Goal: Use online tool/utility: Utilize a website feature to perform a specific function

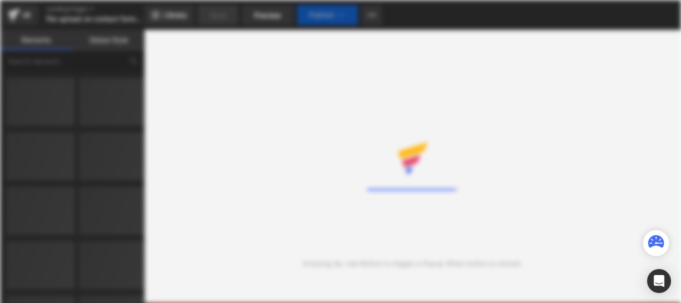
click at [71, 59] on div "Loading Core Editor" at bounding box center [340, 151] width 681 height 303
click at [71, 58] on div "Loading Core Editor" at bounding box center [340, 151] width 681 height 303
click at [80, 58] on div "Loading Core Editor" at bounding box center [340, 151] width 681 height 303
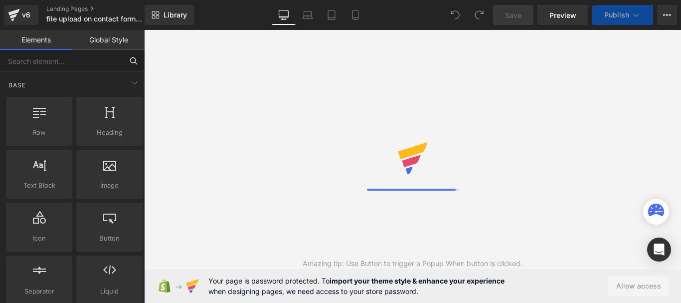
click at [85, 62] on input "text" at bounding box center [61, 61] width 123 height 22
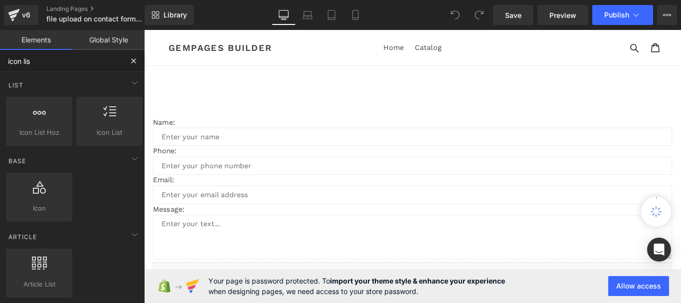
type input "icon list"
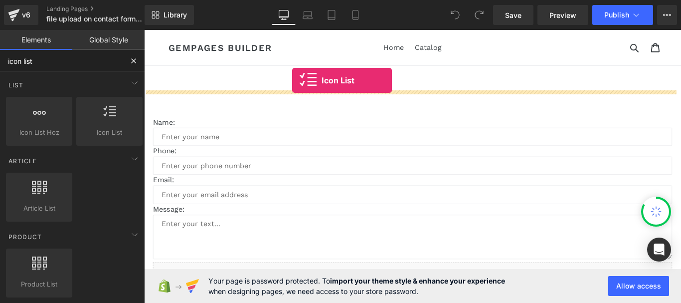
drag, startPoint x: 248, startPoint y: 153, endPoint x: 310, endPoint y: 86, distance: 91.4
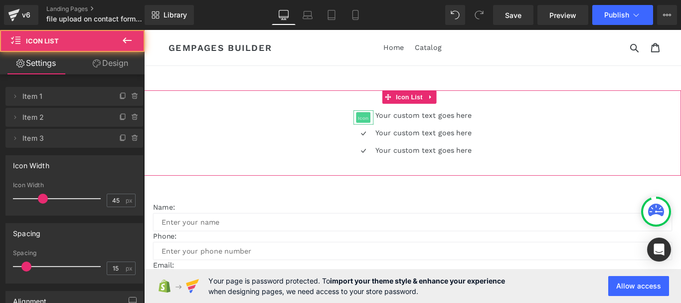
click at [392, 128] on span "Icon" at bounding box center [391, 129] width 16 height 12
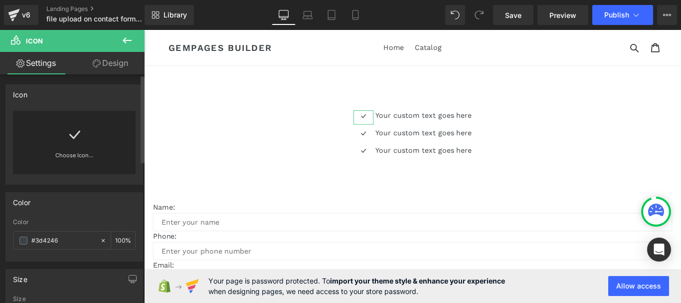
click at [69, 146] on link at bounding box center [74, 131] width 16 height 40
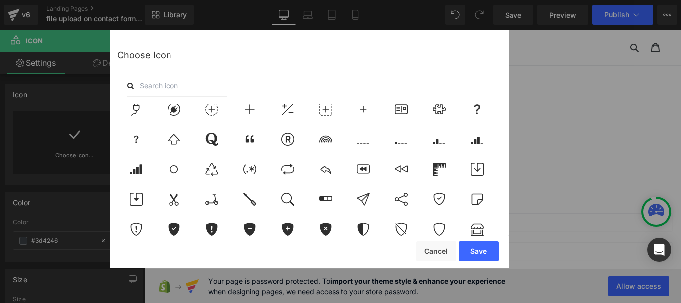
scroll to position [3342, 0]
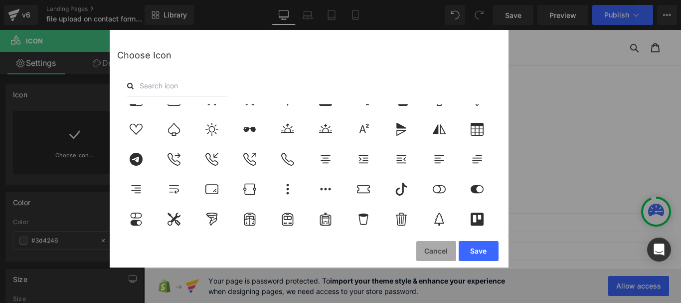
drag, startPoint x: 435, startPoint y: 250, endPoint x: 292, endPoint y: 226, distance: 144.8
click at [435, 250] on button "Cancel" at bounding box center [437, 251] width 40 height 20
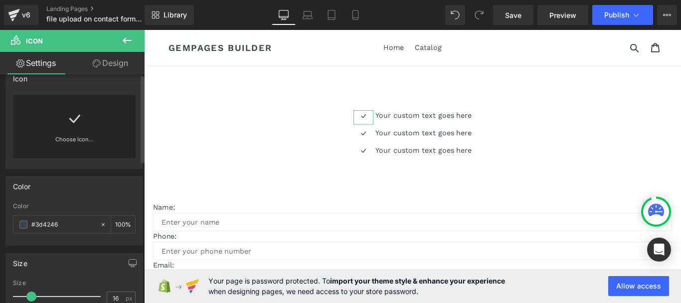
scroll to position [0, 0]
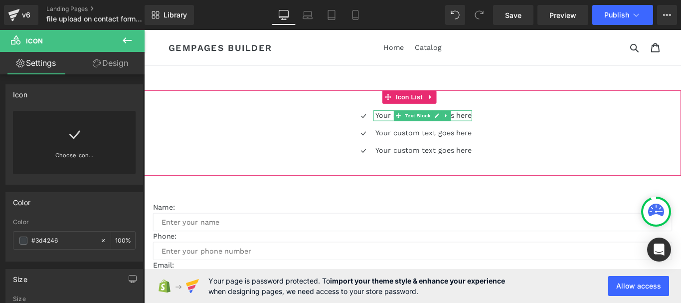
click at [411, 126] on p "Your custom text goes here" at bounding box center [459, 126] width 108 height 12
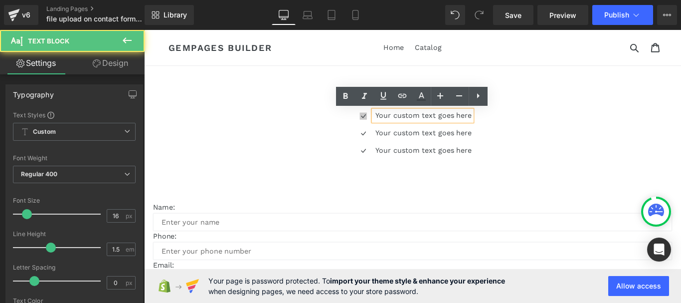
click at [391, 127] on div "Icon" at bounding box center [391, 128] width 22 height 16
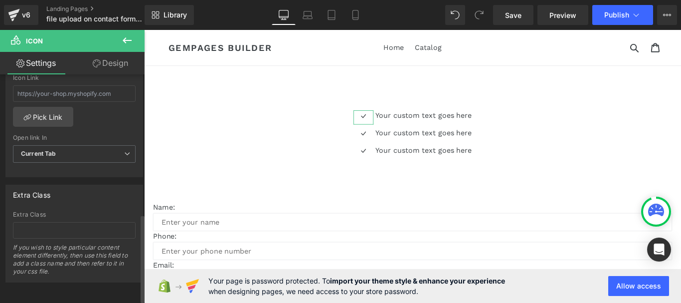
scroll to position [319, 0]
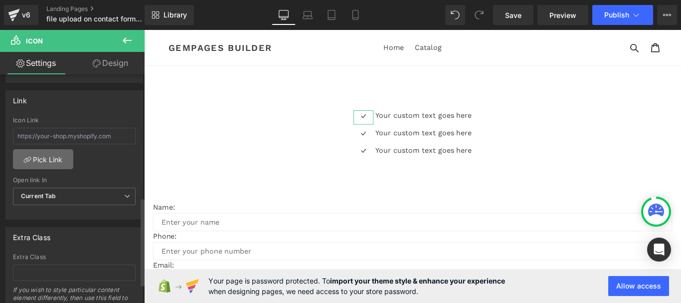
click at [53, 159] on link "Pick Link" at bounding box center [43, 159] width 60 height 20
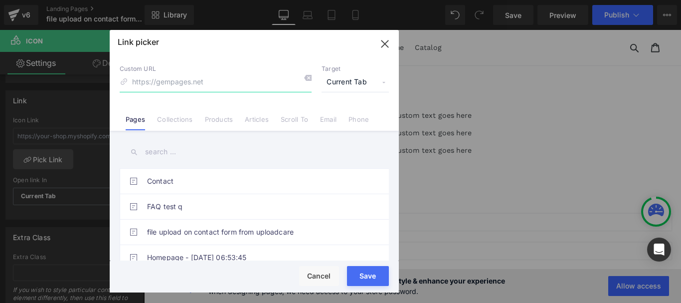
click at [384, 46] on icon "button" at bounding box center [385, 43] width 6 height 6
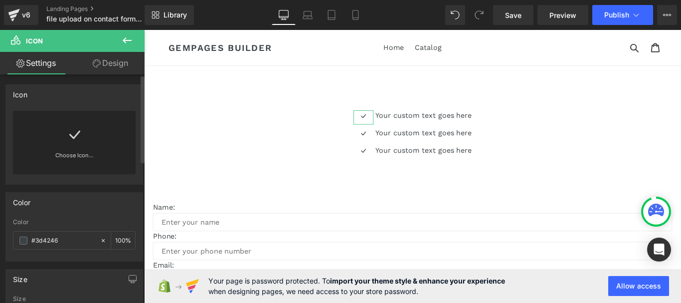
drag, startPoint x: 89, startPoint y: 136, endPoint x: 76, endPoint y: 136, distance: 13.5
click at [89, 136] on div "Choose Icon..." at bounding box center [74, 142] width 123 height 63
click at [73, 0] on div "Icon You are previewing how the will restyle your page. You can not edit Elemen…" at bounding box center [340, 0] width 681 height 0
click at [88, 147] on div "Choose Icon..." at bounding box center [74, 142] width 123 height 63
click at [138, 39] on button at bounding box center [127, 41] width 35 height 22
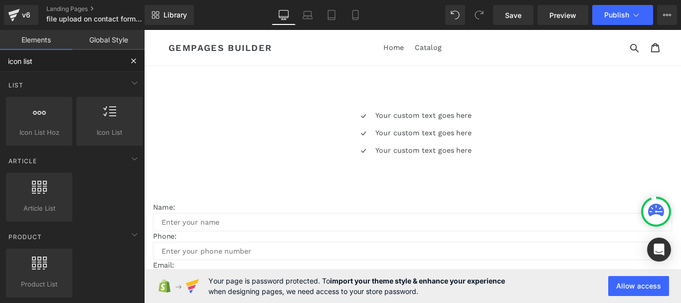
click at [44, 63] on input "icon list" at bounding box center [61, 61] width 123 height 22
drag, startPoint x: 48, startPoint y: 61, endPoint x: 0, endPoint y: 57, distance: 48.1
click at [0, 61] on input "icon list" at bounding box center [61, 61] width 123 height 22
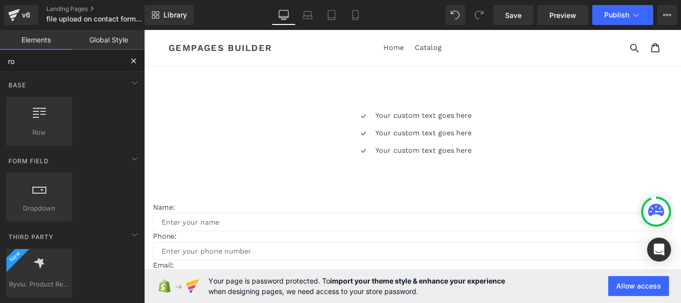
type input "row"
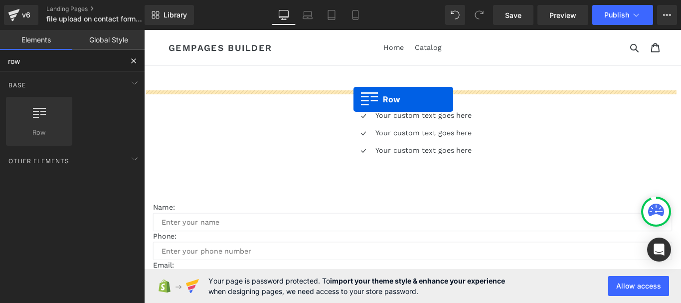
drag, startPoint x: 254, startPoint y: 157, endPoint x: 381, endPoint y: 108, distance: 135.5
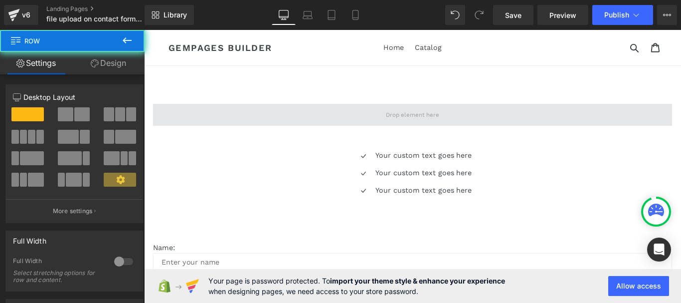
click at [399, 122] on span at bounding box center [446, 125] width 584 height 25
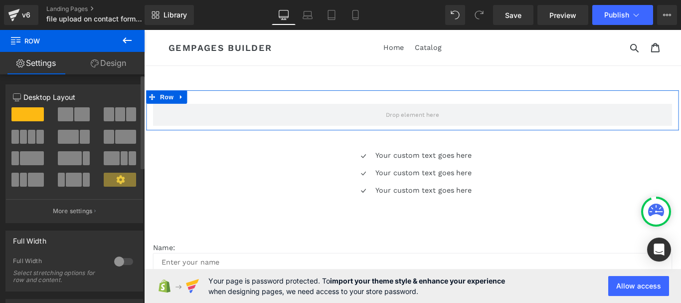
click at [128, 113] on span at bounding box center [131, 114] width 10 height 14
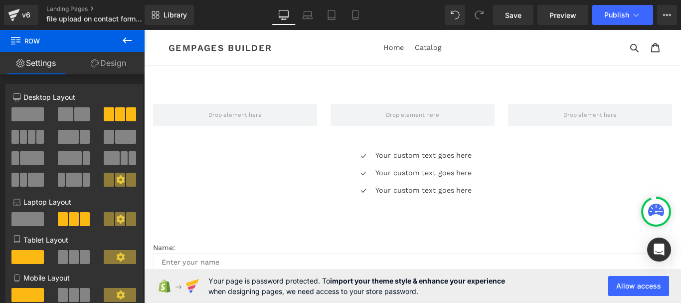
click at [126, 42] on icon at bounding box center [127, 40] width 12 height 12
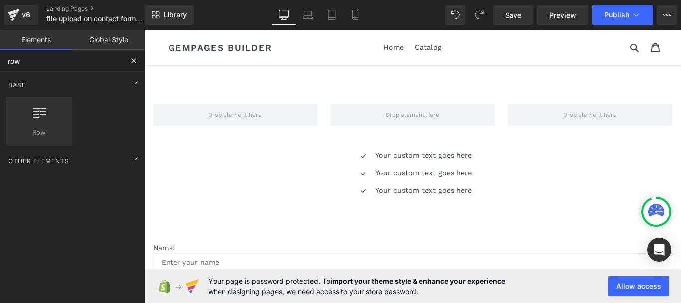
click at [61, 62] on input "row" at bounding box center [61, 61] width 123 height 22
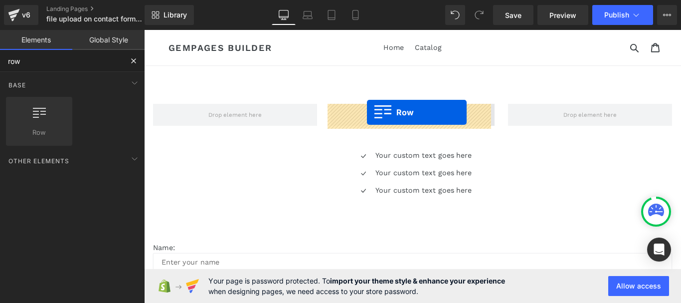
drag, startPoint x: 231, startPoint y: 158, endPoint x: 395, endPoint y: 122, distance: 167.4
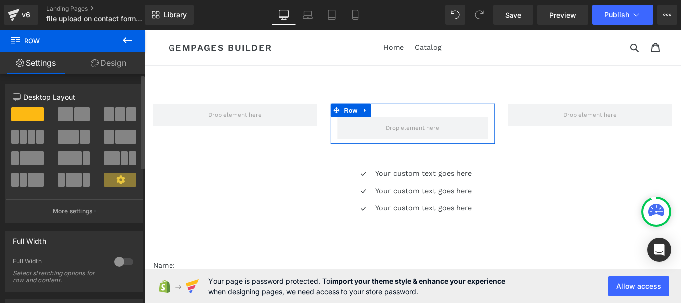
drag, startPoint x: 64, startPoint y: 112, endPoint x: 177, endPoint y: 121, distance: 113.6
click at [64, 112] on span at bounding box center [65, 114] width 15 height 14
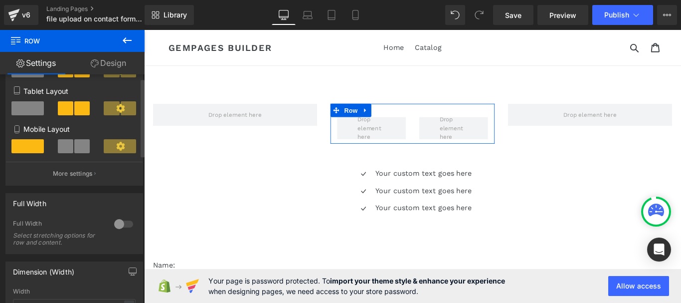
scroll to position [200, 0]
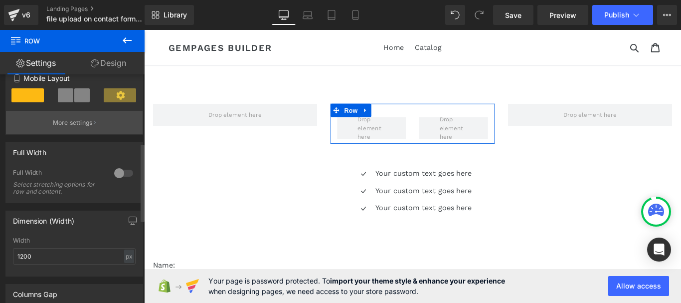
click at [74, 123] on p "More settings" at bounding box center [73, 122] width 40 height 9
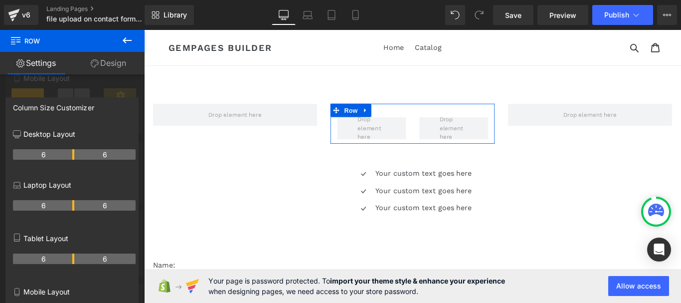
drag, startPoint x: 72, startPoint y: 152, endPoint x: 41, endPoint y: 148, distance: 31.2
drag, startPoint x: 72, startPoint y: 154, endPoint x: 50, endPoint y: 155, distance: 22.5
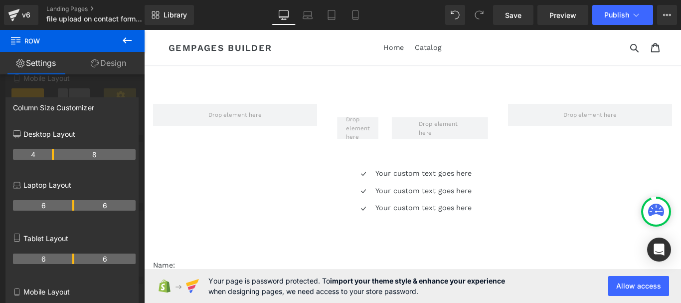
click at [122, 42] on icon at bounding box center [127, 40] width 12 height 12
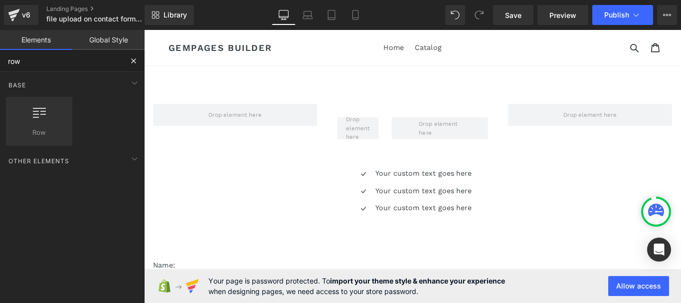
click at [48, 67] on input "row" at bounding box center [61, 61] width 123 height 22
drag, startPoint x: 46, startPoint y: 66, endPoint x: 0, endPoint y: 66, distance: 46.4
click at [0, 66] on input "row" at bounding box center [61, 61] width 123 height 22
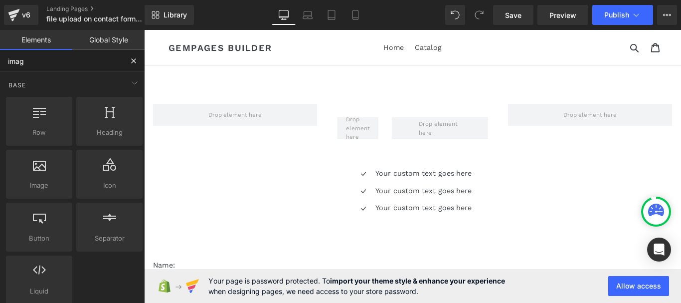
type input "image"
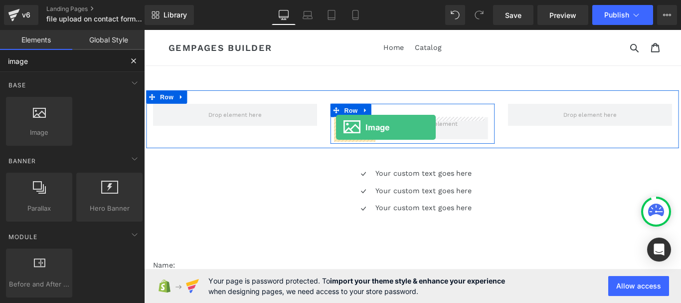
drag, startPoint x: 164, startPoint y: 137, endPoint x: 360, endPoint y: 139, distance: 196.1
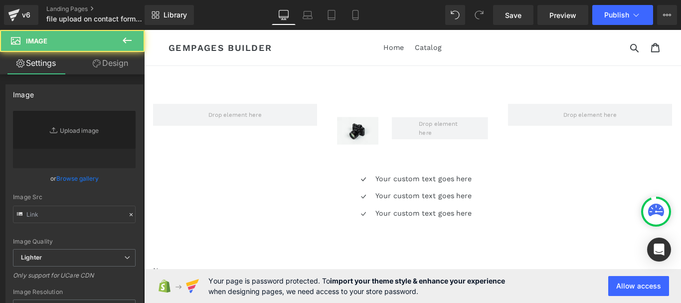
type input "//[DOMAIN_NAME][URL]"
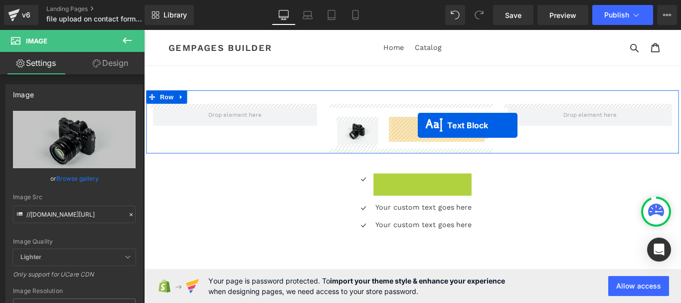
drag, startPoint x: 444, startPoint y: 200, endPoint x: 452, endPoint y: 137, distance: 62.9
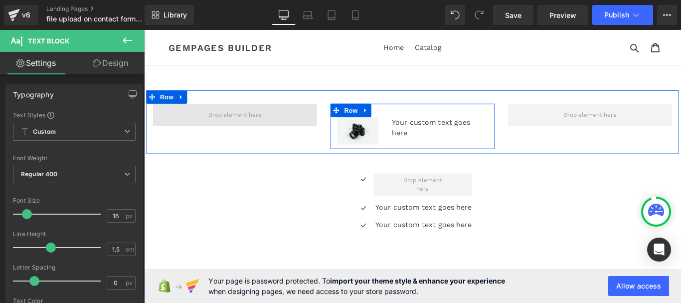
drag, startPoint x: 375, startPoint y: 126, endPoint x: 278, endPoint y: 126, distance: 96.3
click at [376, 125] on span "Row" at bounding box center [377, 120] width 20 height 15
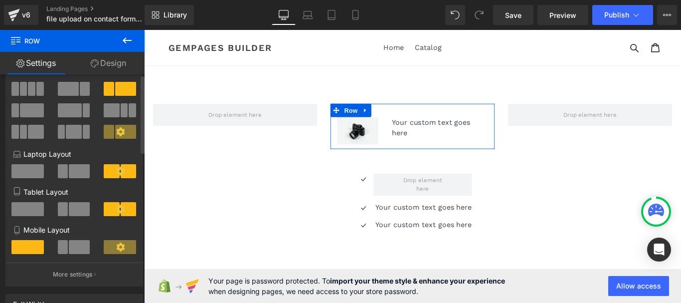
scroll to position [0, 0]
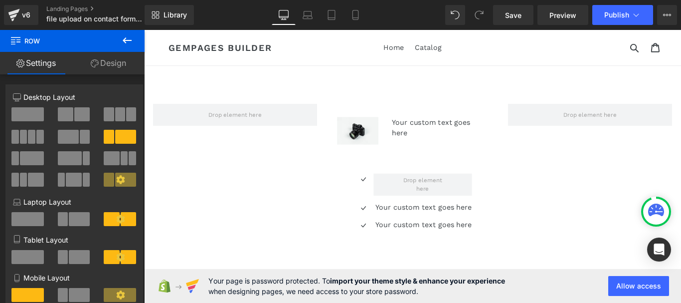
click at [119, 37] on button at bounding box center [127, 41] width 35 height 22
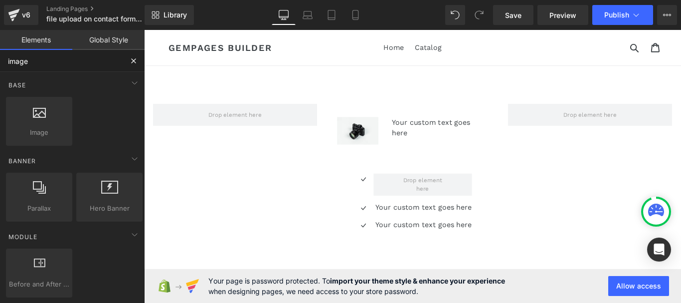
click at [42, 60] on input "image" at bounding box center [61, 61] width 123 height 22
drag, startPoint x: 40, startPoint y: 60, endPoint x: 7, endPoint y: 52, distance: 33.4
click at [7, 52] on input "image" at bounding box center [61, 61] width 123 height 22
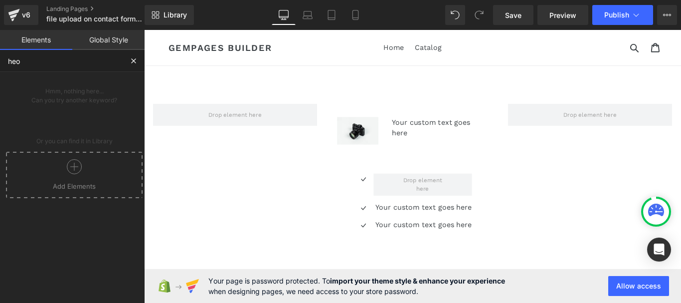
type input "heor"
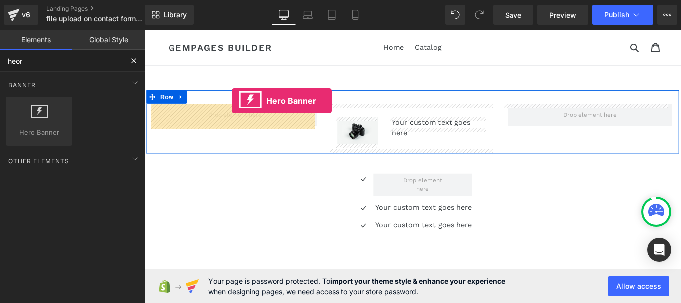
drag, startPoint x: 194, startPoint y: 158, endPoint x: 249, endPoint y: 103, distance: 78.0
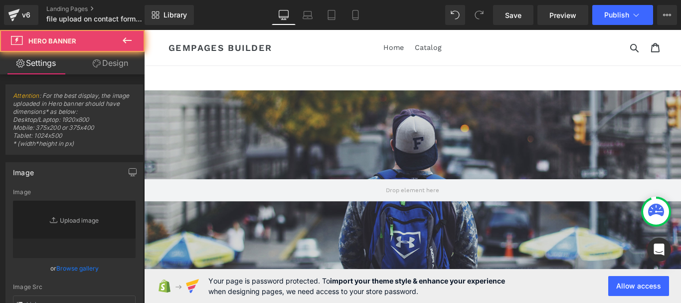
type input "[URL][DOMAIN_NAME]"
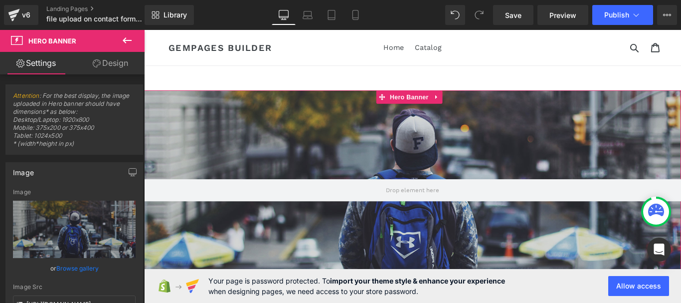
click at [212, 106] on div at bounding box center [446, 210] width 604 height 224
